Goal: Information Seeking & Learning: Compare options

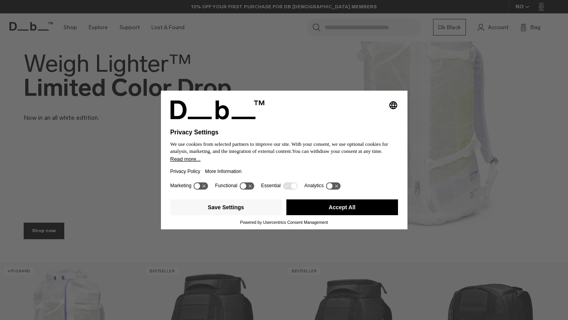
click at [322, 215] on button "Accept All" at bounding box center [342, 207] width 112 height 16
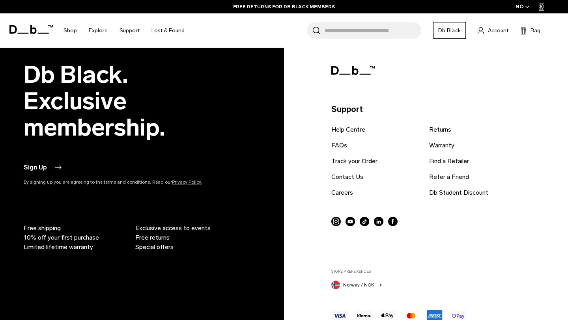
scroll to position [1575, 0]
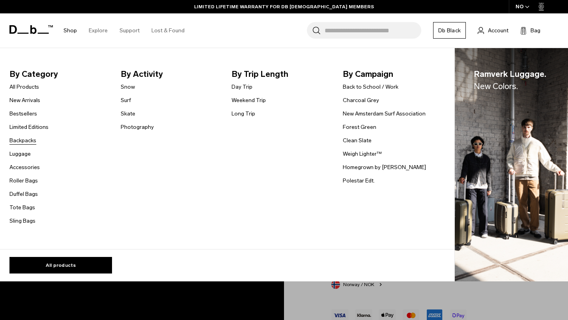
click at [32, 140] on link "Backpacks" at bounding box center [22, 140] width 27 height 8
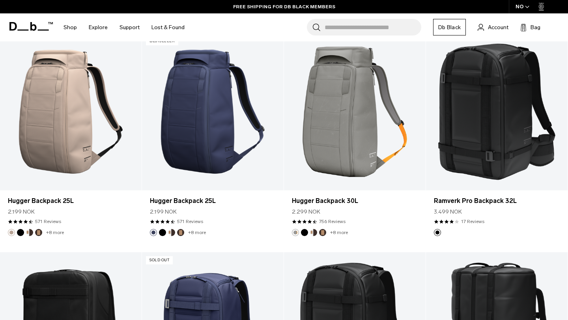
scroll to position [597, 0]
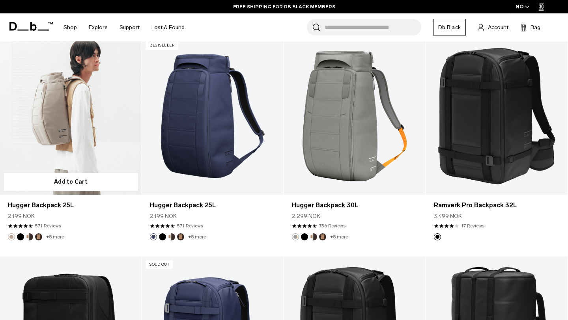
click at [56, 147] on link "Hugger Backpack 25L" at bounding box center [71, 115] width 142 height 157
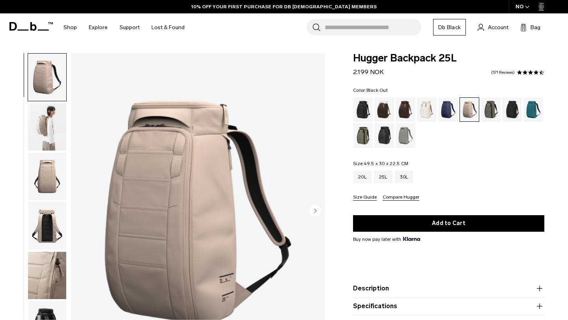
click at [363, 106] on div "Black Out" at bounding box center [363, 109] width 20 height 24
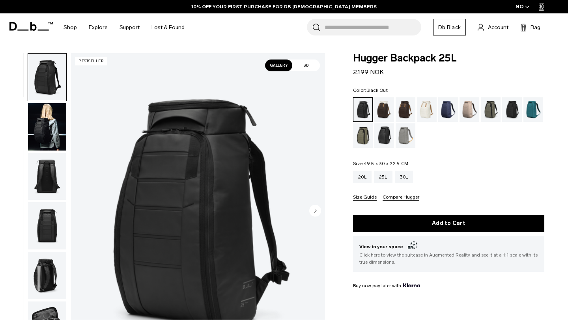
click at [315, 207] on circle "Next slide" at bounding box center [315, 211] width 12 height 12
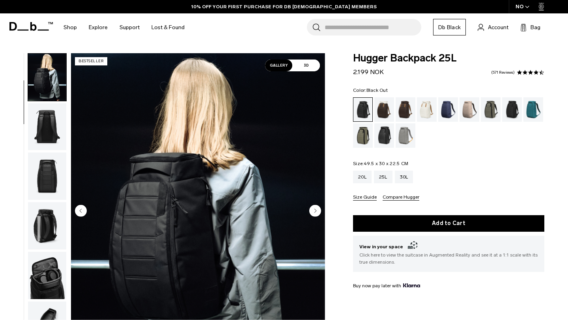
click at [315, 212] on icon "Next slide" at bounding box center [316, 211] width 2 height 4
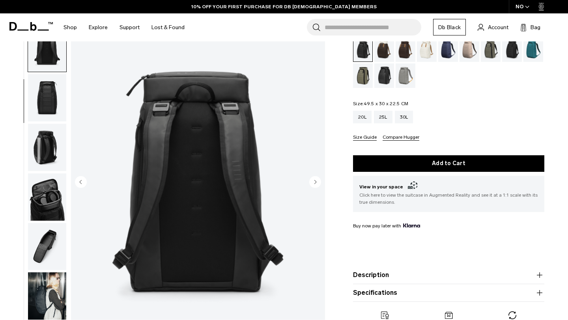
scroll to position [60, 0]
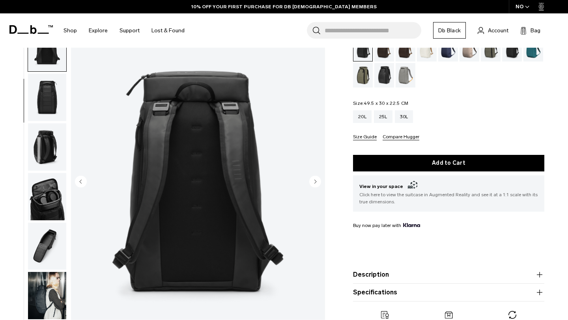
click at [315, 185] on circle "Next slide" at bounding box center [315, 182] width 12 height 12
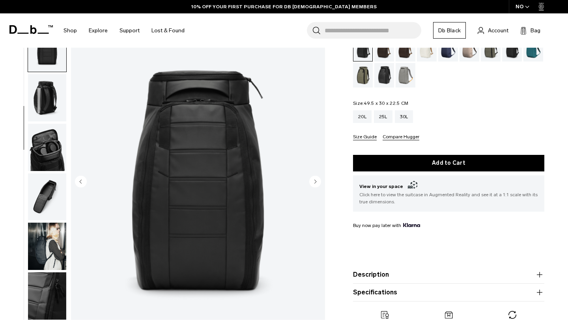
click at [315, 185] on circle "Next slide" at bounding box center [315, 182] width 12 height 12
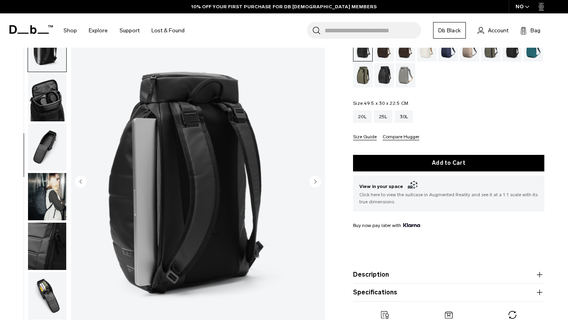
click at [315, 185] on circle "Next slide" at bounding box center [315, 182] width 12 height 12
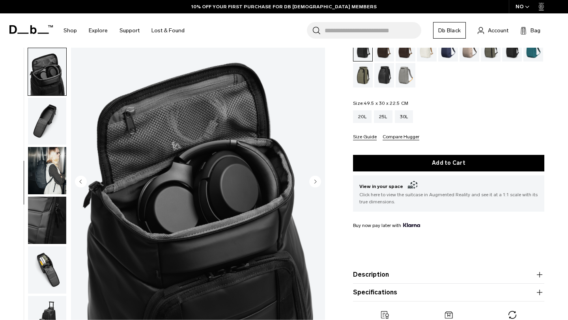
scroll to position [227, 0]
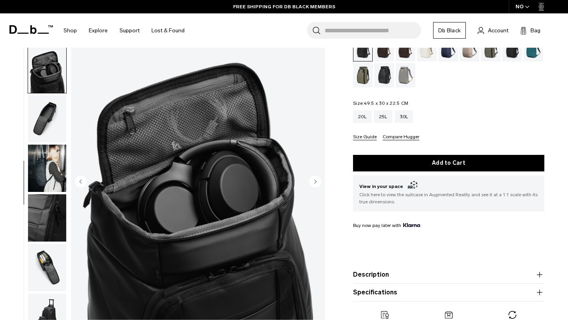
click at [315, 185] on circle "Next slide" at bounding box center [315, 182] width 12 height 12
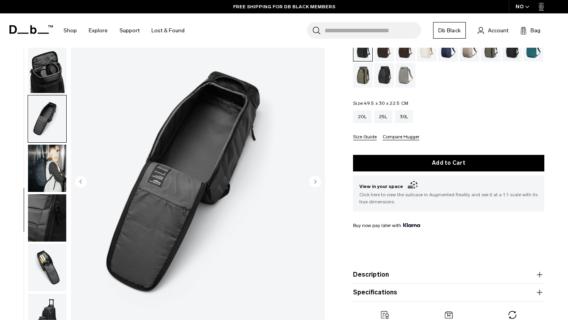
click at [315, 185] on circle "Next slide" at bounding box center [315, 182] width 12 height 12
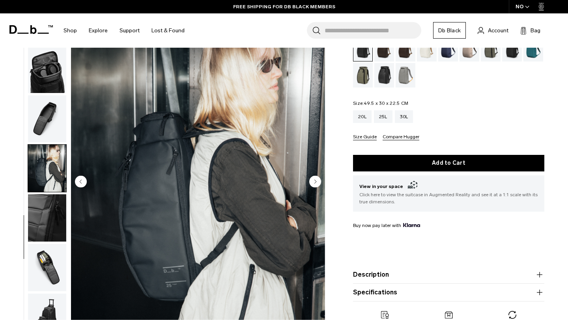
click at [315, 185] on circle "Next slide" at bounding box center [315, 182] width 12 height 12
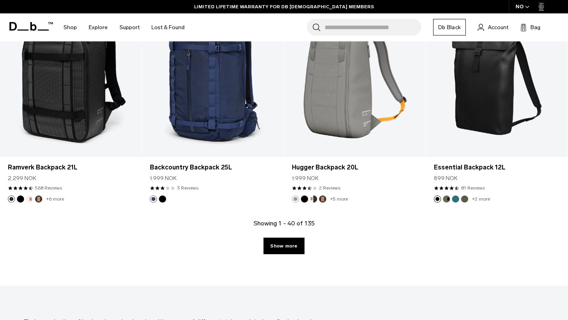
scroll to position [2166, 0]
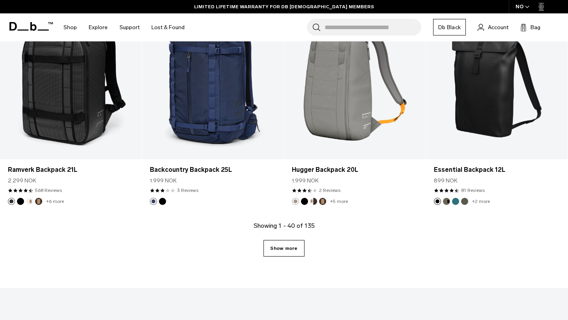
click at [271, 247] on link "Show more" at bounding box center [283, 248] width 41 height 17
